Goal: Task Accomplishment & Management: Complete application form

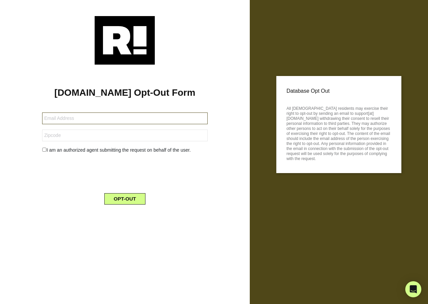
type input "[EMAIL_ADDRESS][DOMAIN_NAME]"
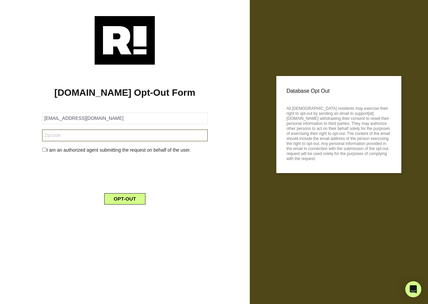
type input "97302"
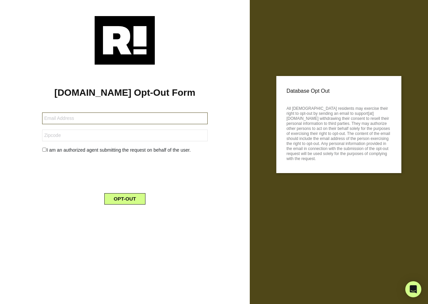
type input "[EMAIL_ADDRESS][DOMAIN_NAME]"
type input "49733"
type input "[EMAIL_ADDRESS][DOMAIN_NAME]"
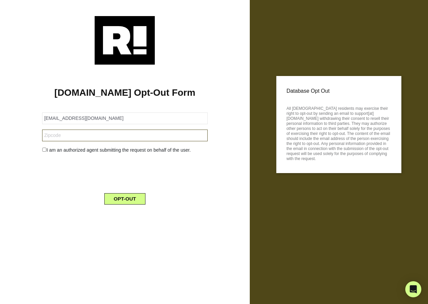
type input "55912"
